Goal: Information Seeking & Learning: Check status

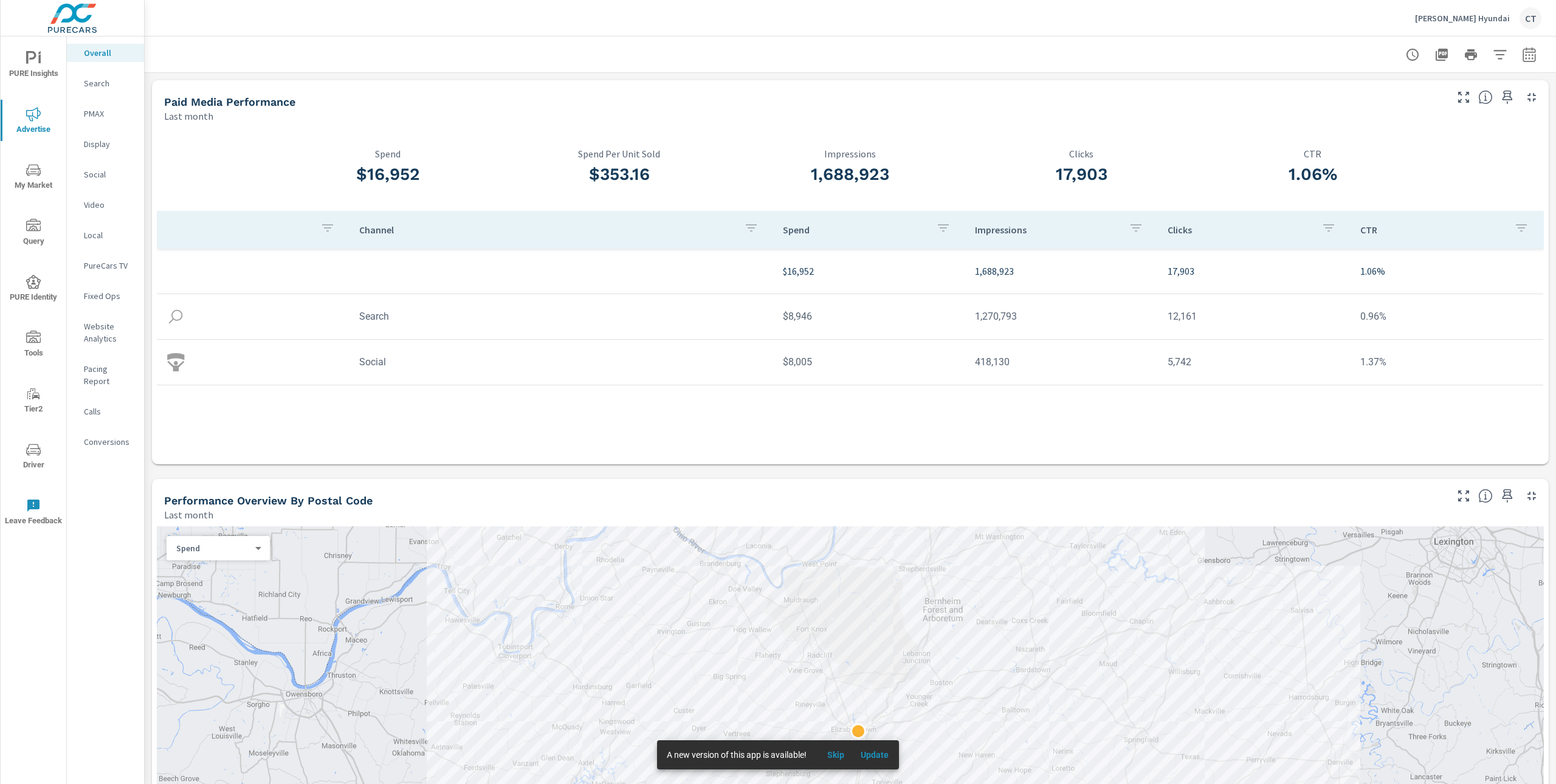
click at [101, 110] on p "PMAX" at bounding box center [108, 114] width 50 height 12
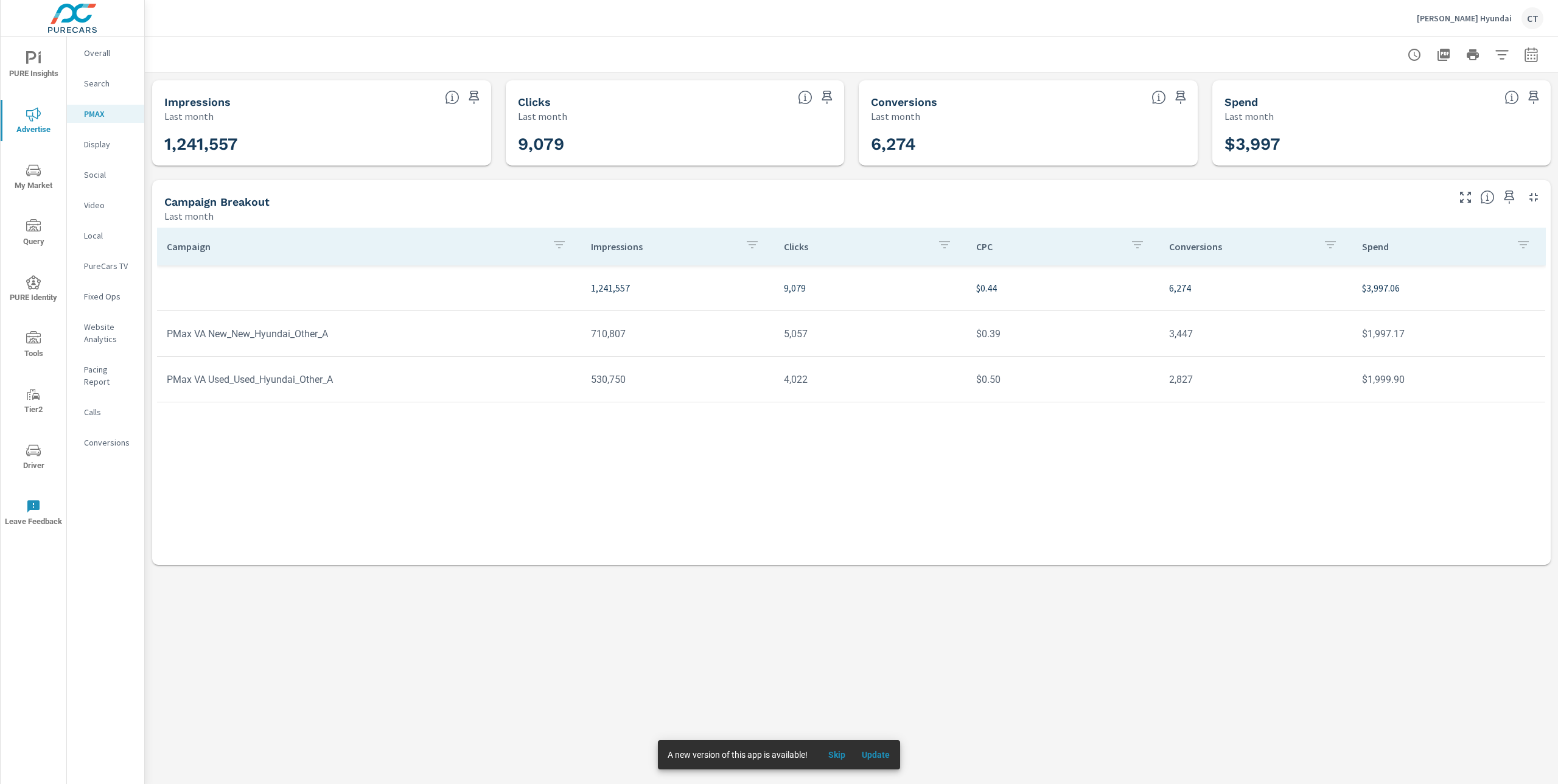
drag, startPoint x: 841, startPoint y: 754, endPoint x: 854, endPoint y: 723, distance: 33.6
click at [841, 754] on span "Skip" at bounding box center [836, 754] width 29 height 11
click at [1535, 58] on icon "button" at bounding box center [1532, 55] width 15 height 15
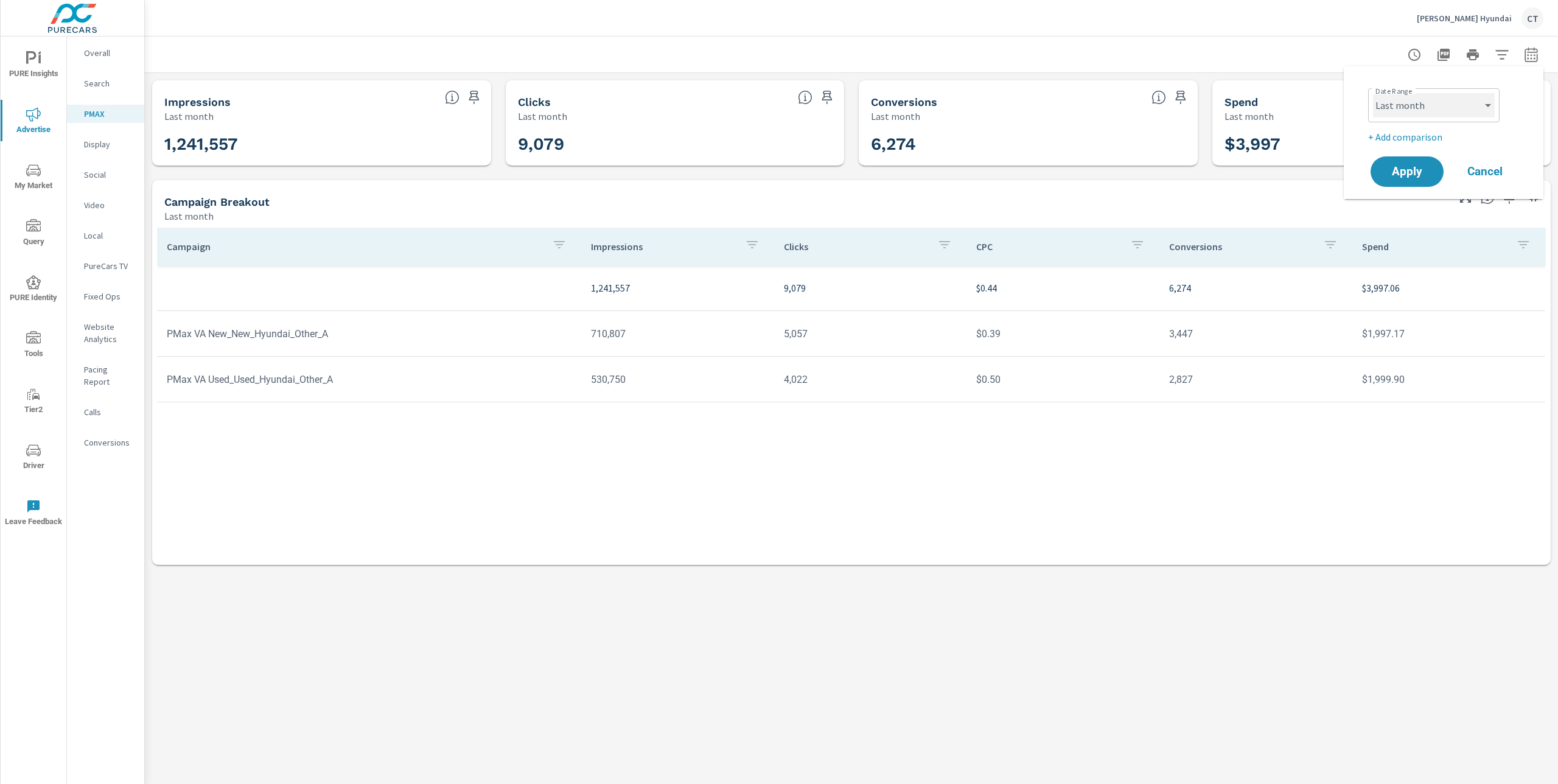
click at [1474, 106] on select "Custom [DATE] Last week Last 7 days Last 14 days Last 30 days Last 45 days Last…" at bounding box center [1434, 105] width 122 height 25
select select "Month to date"
click at [1423, 134] on p "+ Add comparison" at bounding box center [1446, 137] width 155 height 15
select select "Previous period"
click at [1425, 197] on button "Apply" at bounding box center [1406, 206] width 75 height 32
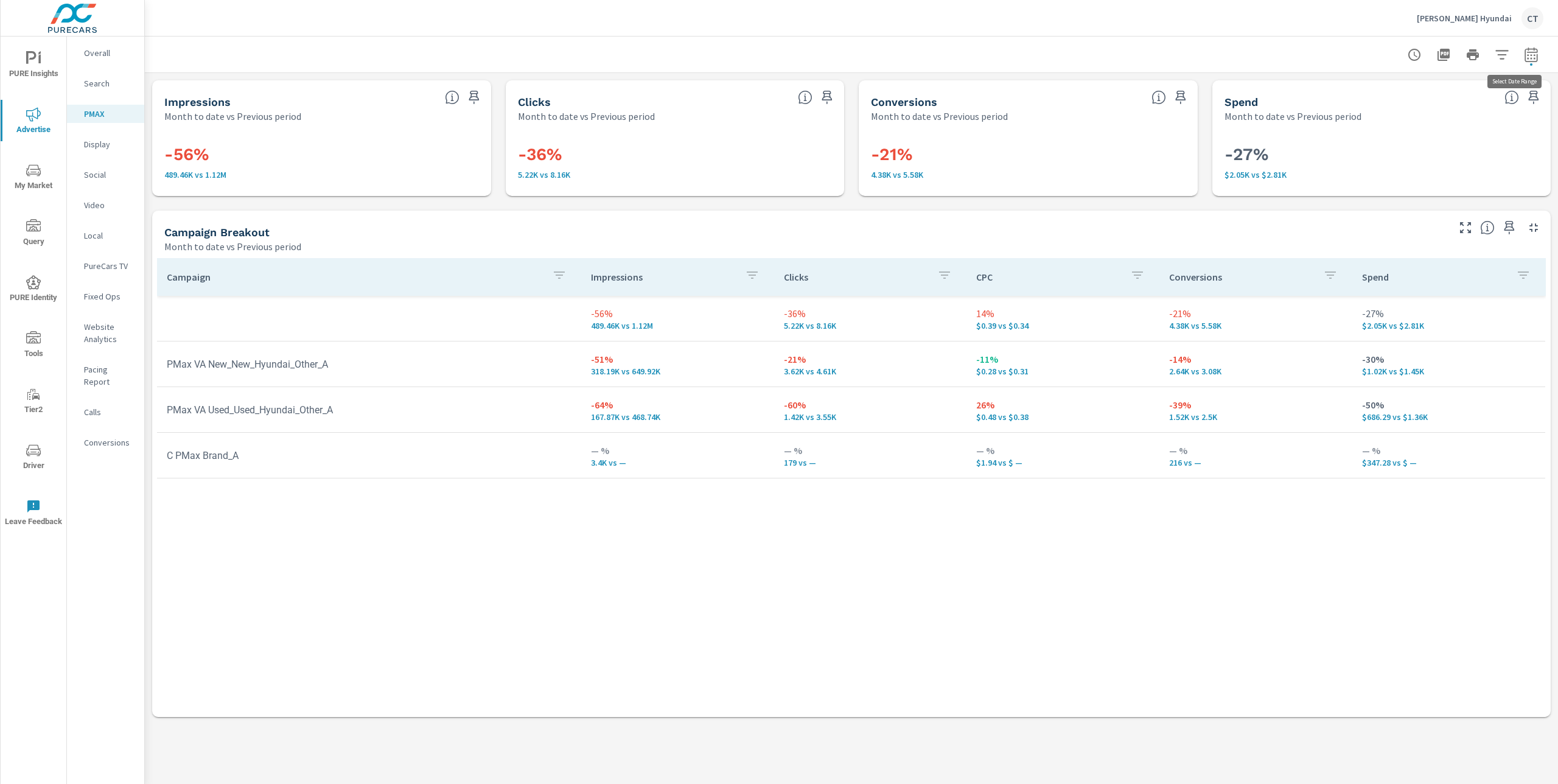
click at [1526, 60] on icon "button" at bounding box center [1532, 55] width 15 height 15
select select "Month to date"
select select "Previous period"
click at [1468, 99] on select "Custom [DATE] Last week Last 7 days Last 14 days Last 30 days Last 45 days Last…" at bounding box center [1434, 105] width 122 height 25
click at [1467, 105] on select "Custom [DATE] Last week Last 7 days Last 14 days Last 30 days Last 45 days Last…" at bounding box center [1434, 105] width 122 height 25
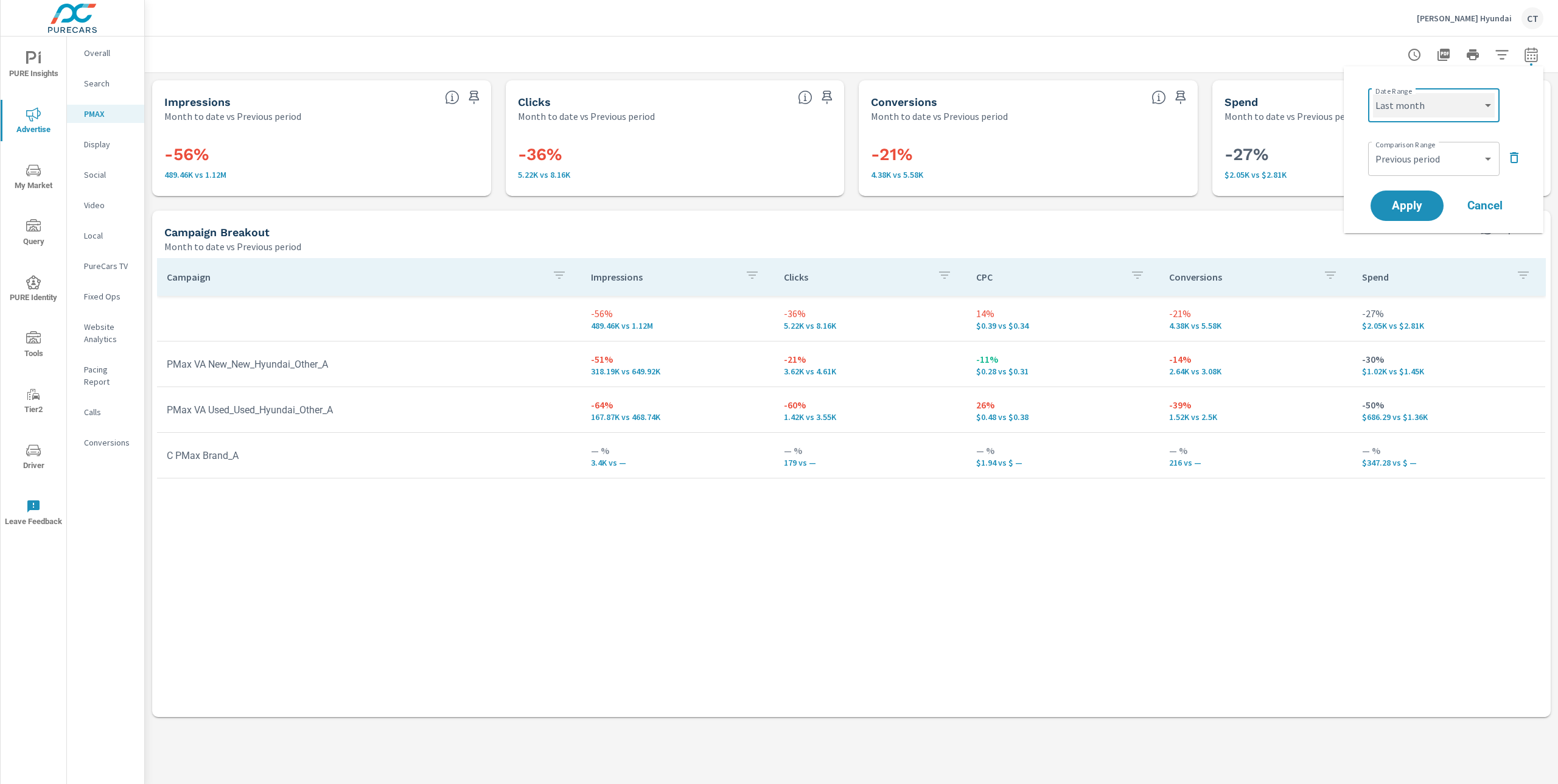
select select "Month to date"
click at [1426, 157] on select "Custom Previous period Previous month Previous year" at bounding box center [1434, 159] width 122 height 25
select select "Previous month"
click at [1426, 207] on span "Apply" at bounding box center [1407, 206] width 50 height 11
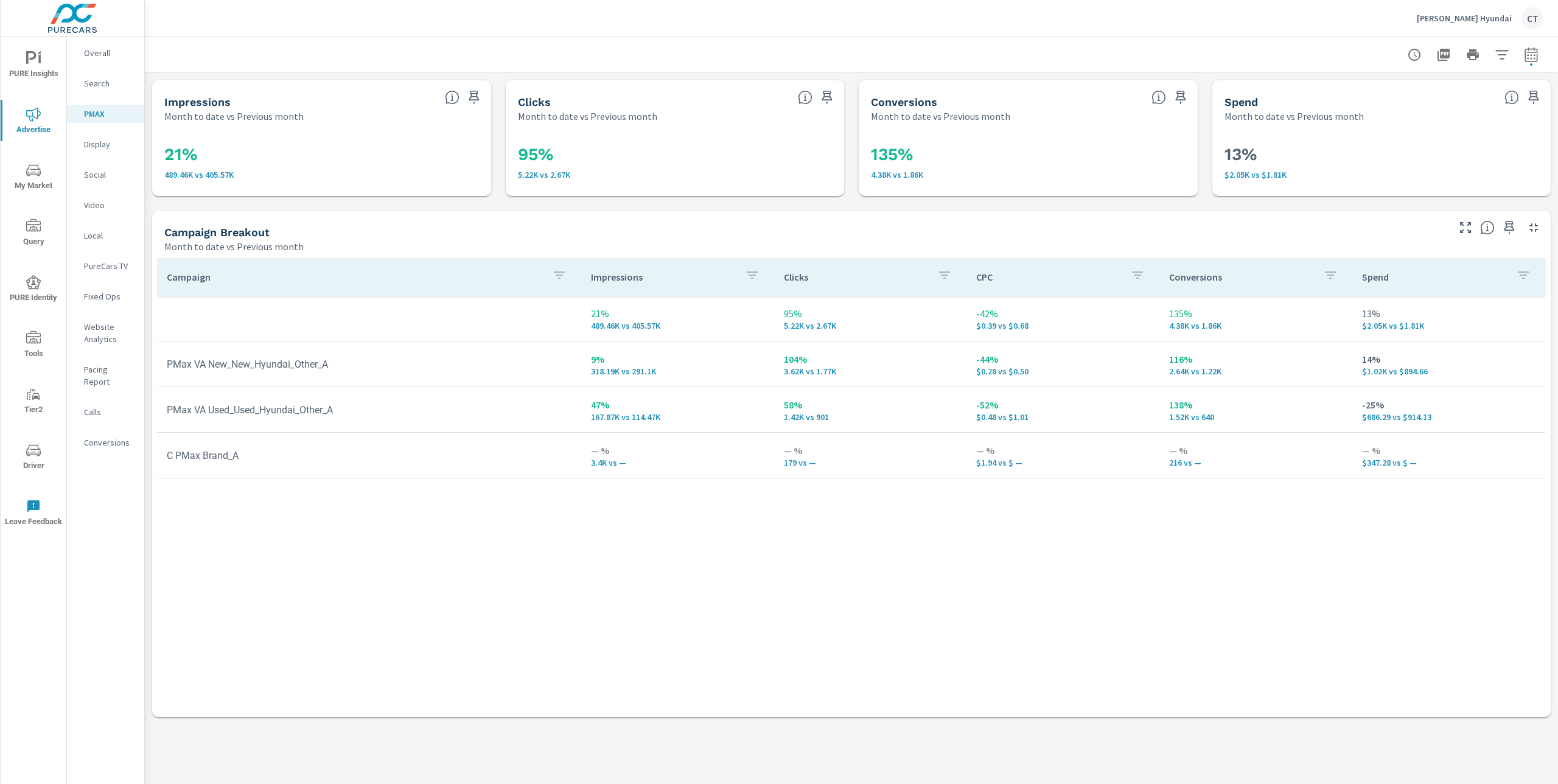
click at [1401, 673] on div "Campaign Impressions Clicks CPC Conversions Spend 21% 489.46K vs 405.57K 95% 5.…" at bounding box center [851, 475] width 1389 height 435
click at [1446, 433] on td "— % $347.28 vs $ —" at bounding box center [1448, 456] width 193 height 44
drag, startPoint x: 1463, startPoint y: 419, endPoint x: 160, endPoint y: 412, distance: 1303.0
click at [160, 412] on tr "PMax VA Used_Used_Hyundai_Other_A 47% 167.87K vs 114.47K 58% 1.42K vs 901 -52% …" at bounding box center [851, 410] width 1388 height 46
click at [111, 179] on p "Social" at bounding box center [109, 175] width 50 height 12
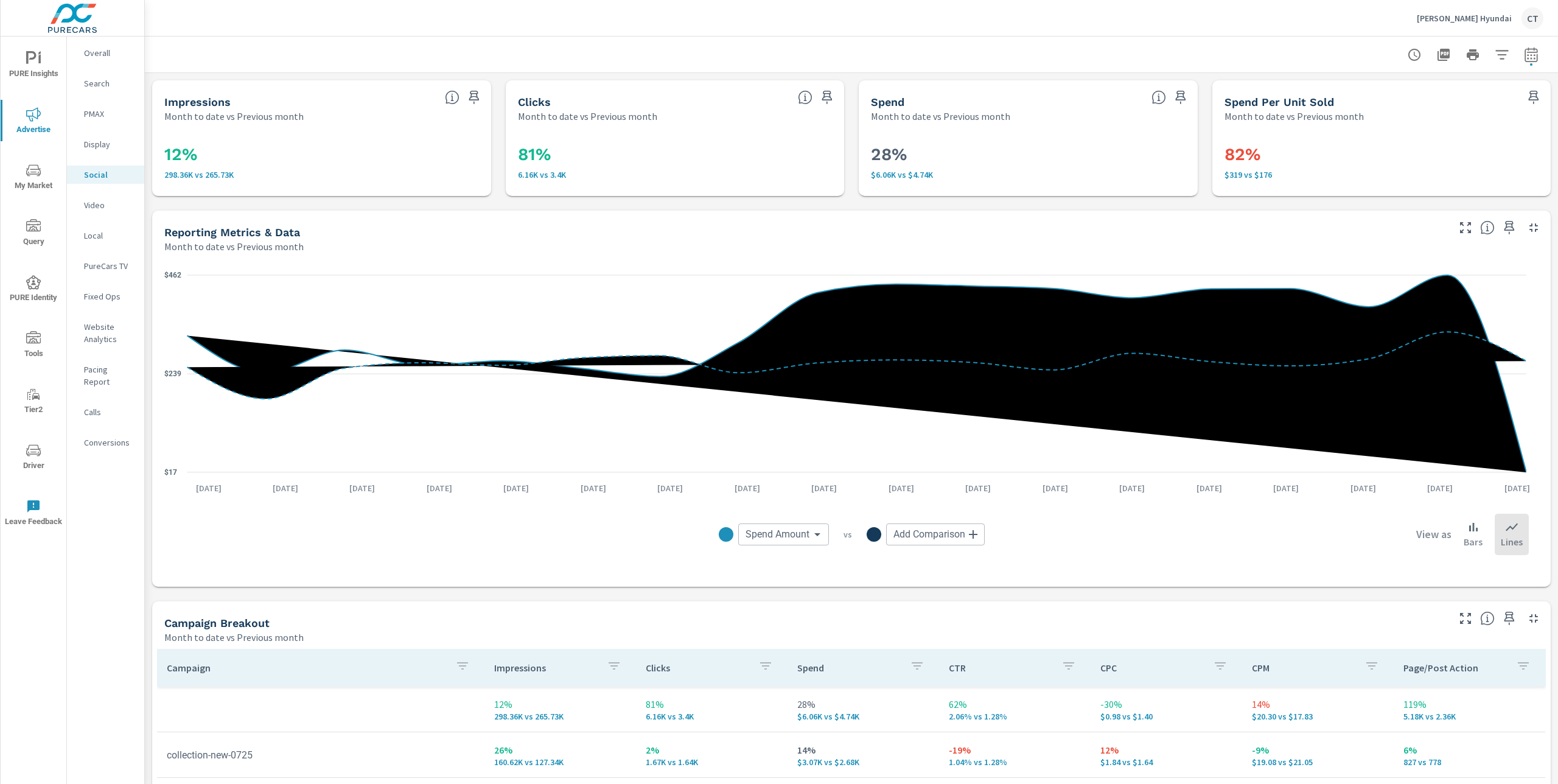
scroll to position [331, 0]
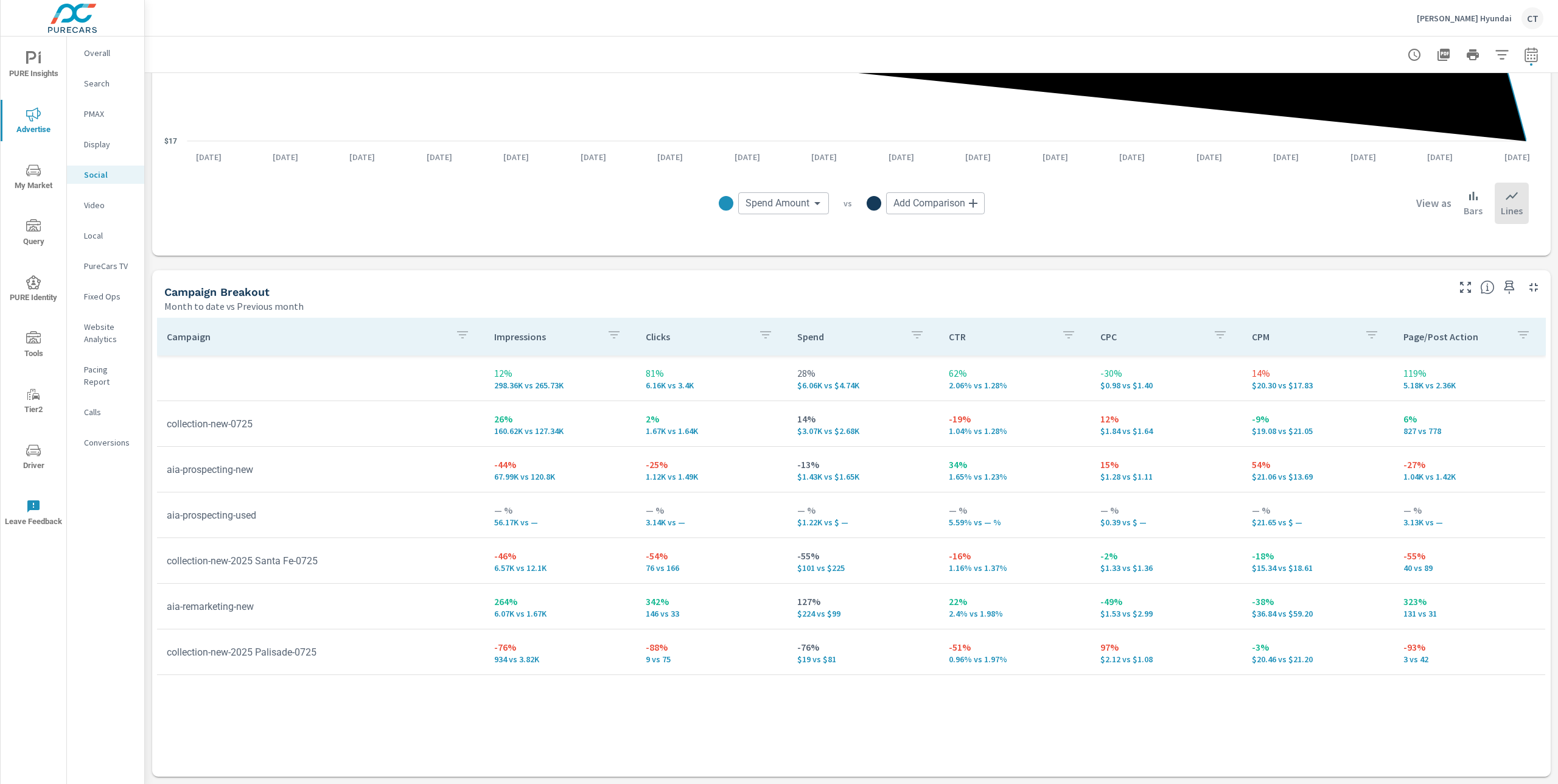
click at [1507, 718] on div "Campaign Impressions Clicks Spend CTR CPC CPM Page/Post Action 12% 298.36K vs 2…" at bounding box center [851, 535] width 1389 height 435
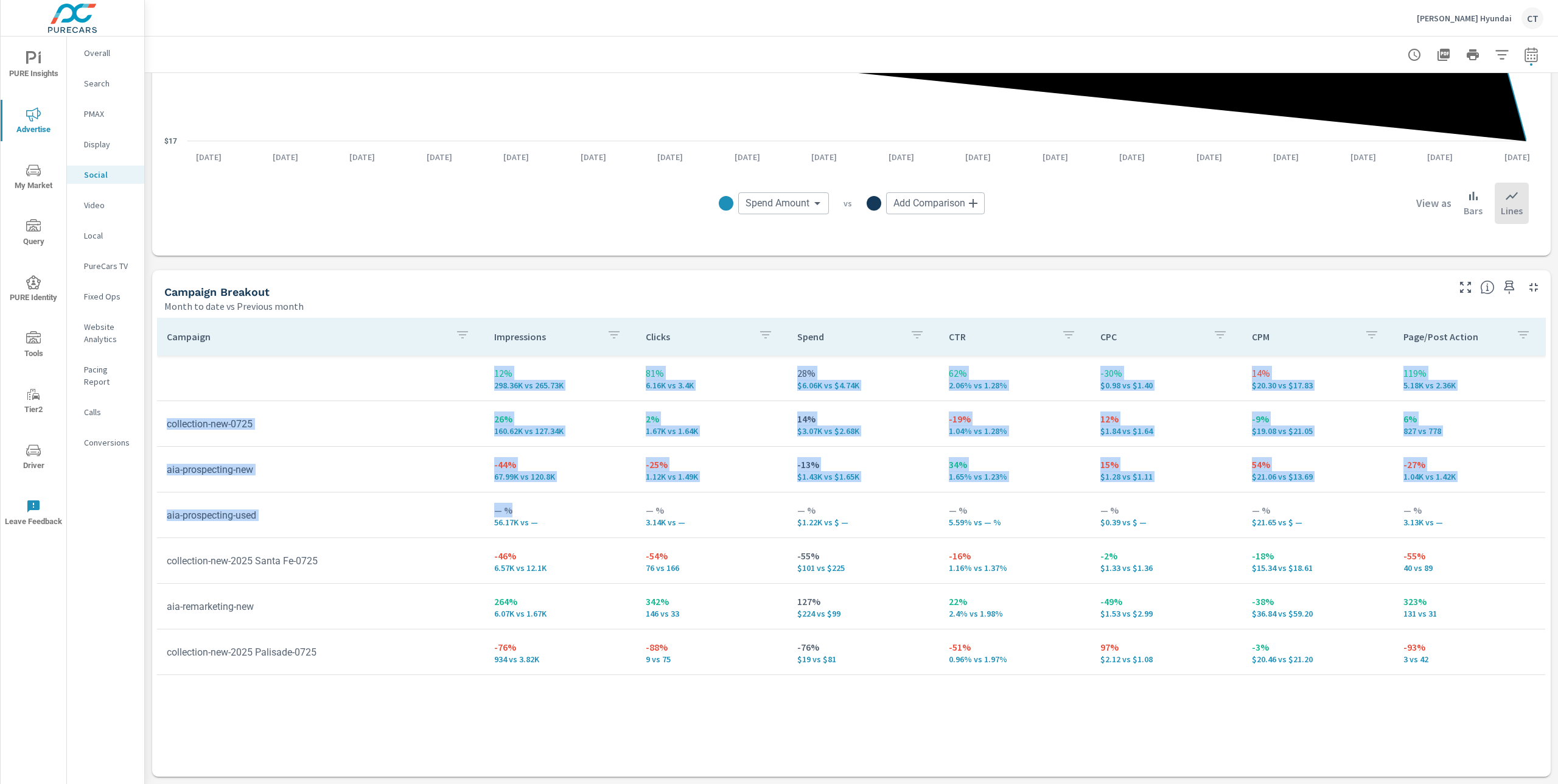
drag, startPoint x: 155, startPoint y: 517, endPoint x: 621, endPoint y: 511, distance: 466.0
click at [622, 512] on div "Campaign Impressions Clicks Spend CTR CPC CPM Page/Post Action 12% 298.36K vs 2…" at bounding box center [851, 544] width 1399 height 464
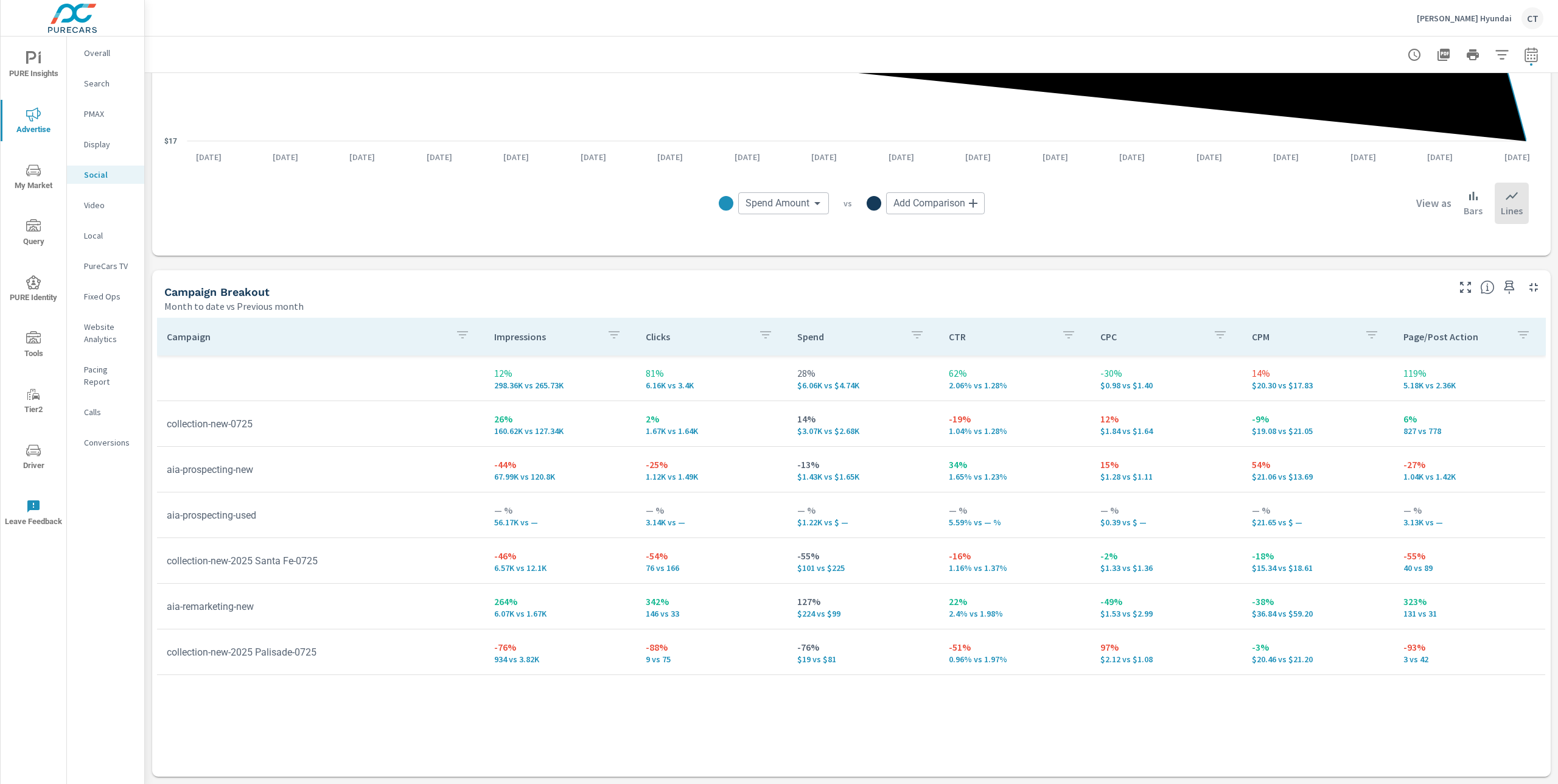
drag, startPoint x: 624, startPoint y: 509, endPoint x: 919, endPoint y: 514, distance: 295.0
click at [624, 509] on td "— % 56.17K vs —" at bounding box center [561, 515] width 152 height 44
drag, startPoint x: 1426, startPoint y: 524, endPoint x: 1323, endPoint y: 522, distance: 103.0
click at [1248, 525] on tr "aia-prospecting-used — % 56.17K vs — — % 3.14K vs — — % $1.22K vs $ — — % 5.59%…" at bounding box center [851, 515] width 1388 height 46
click at [1407, 524] on p "3.13K vs —" at bounding box center [1470, 522] width 132 height 10
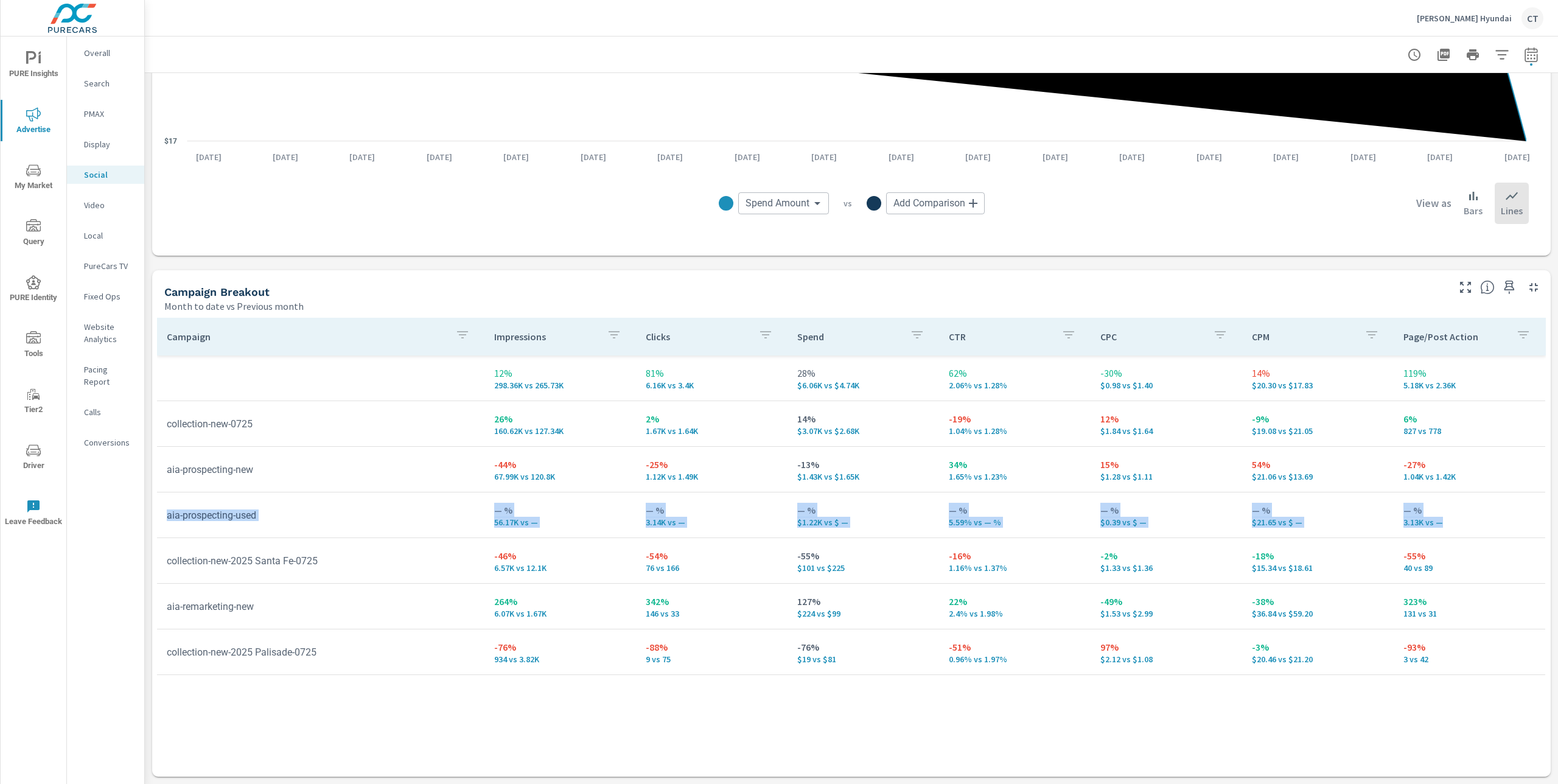
drag, startPoint x: 1438, startPoint y: 526, endPoint x: 161, endPoint y: 516, distance: 1277.0
click at [161, 516] on tr "aia-prospecting-used — % 56.17K vs — — % 3.14K vs — — % $1.22K vs $ — — % 5.59%…" at bounding box center [851, 515] width 1388 height 46
